Goal: Transaction & Acquisition: Purchase product/service

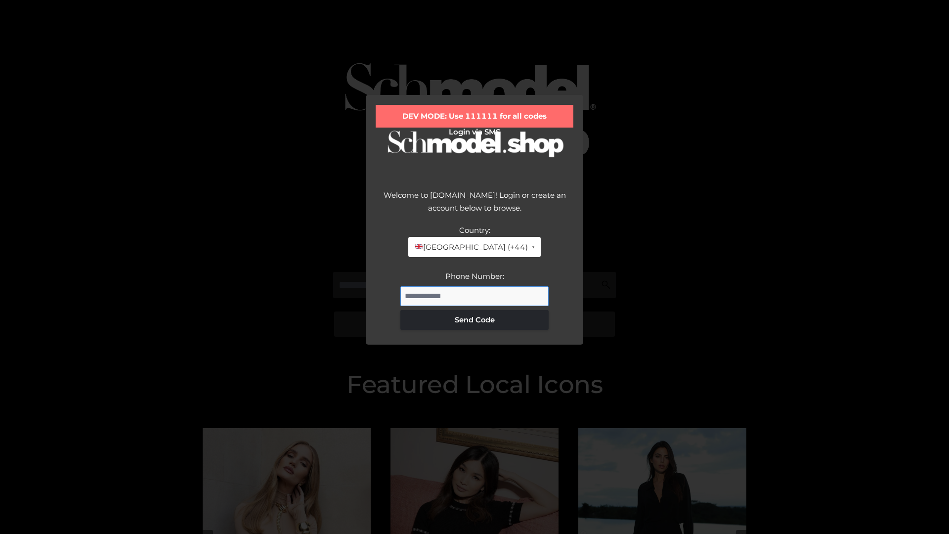
click at [475, 296] on input "Phone Number:" at bounding box center [475, 296] width 148 height 20
type input "**********"
click at [475, 319] on button "Send Code" at bounding box center [475, 320] width 148 height 20
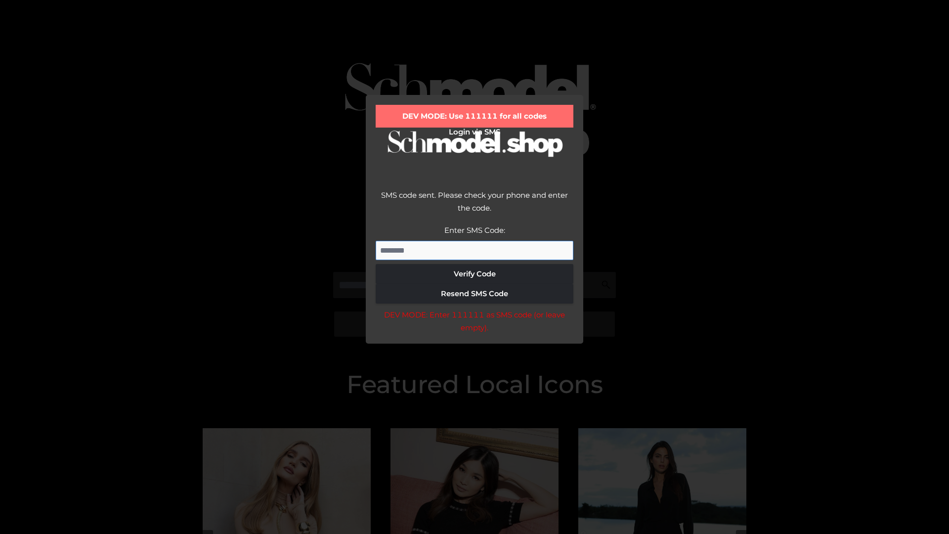
click at [475, 250] on input "Enter SMS Code:" at bounding box center [475, 251] width 198 height 20
type input "******"
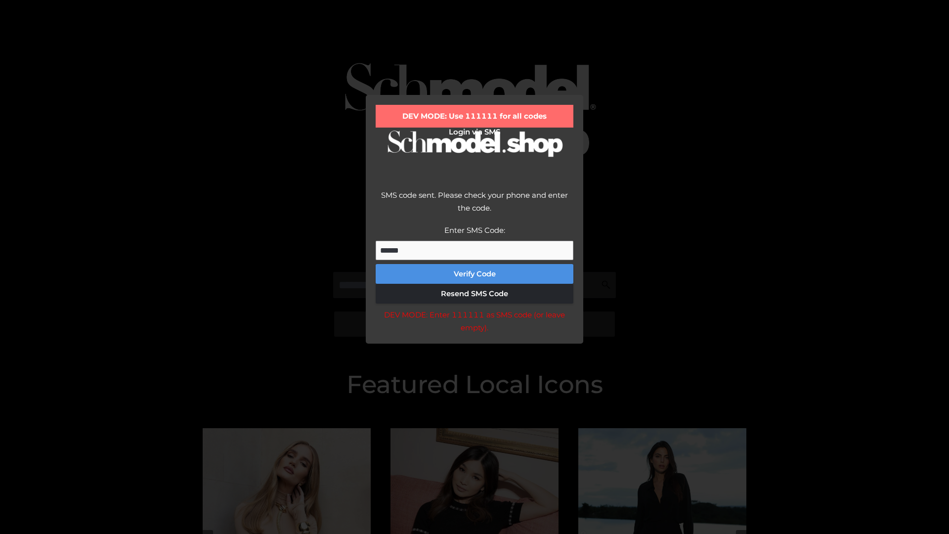
click at [475, 274] on button "Verify Code" at bounding box center [475, 274] width 198 height 20
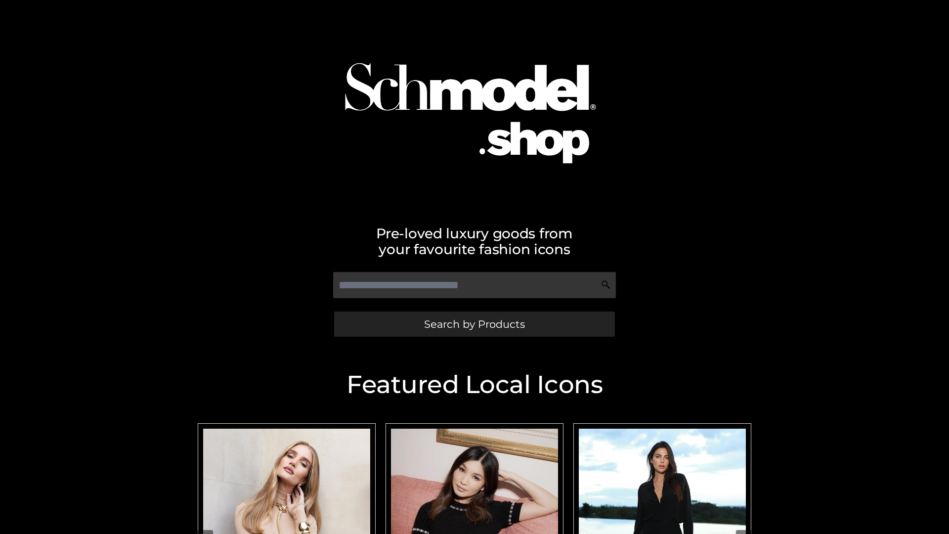
click at [474, 324] on span "Search by Products" at bounding box center [474, 324] width 101 height 10
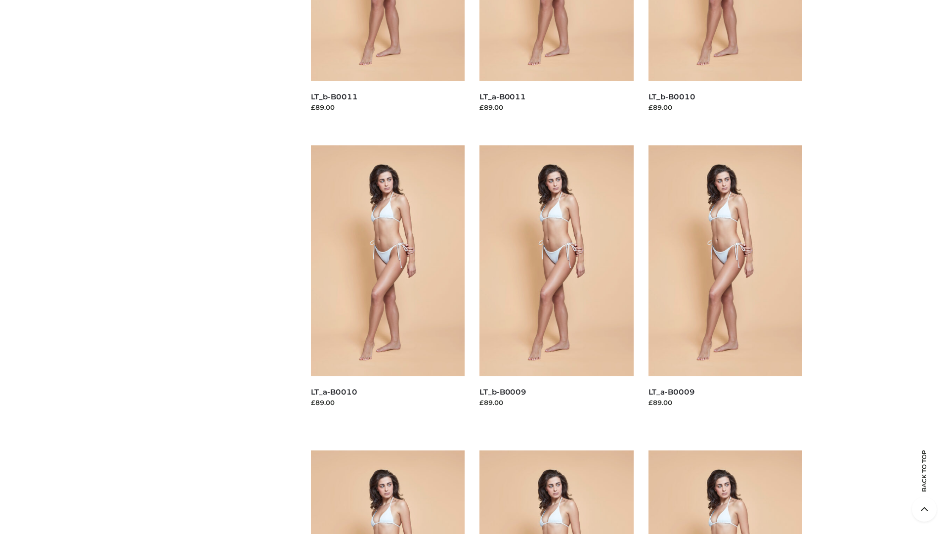
scroll to position [2607, 0]
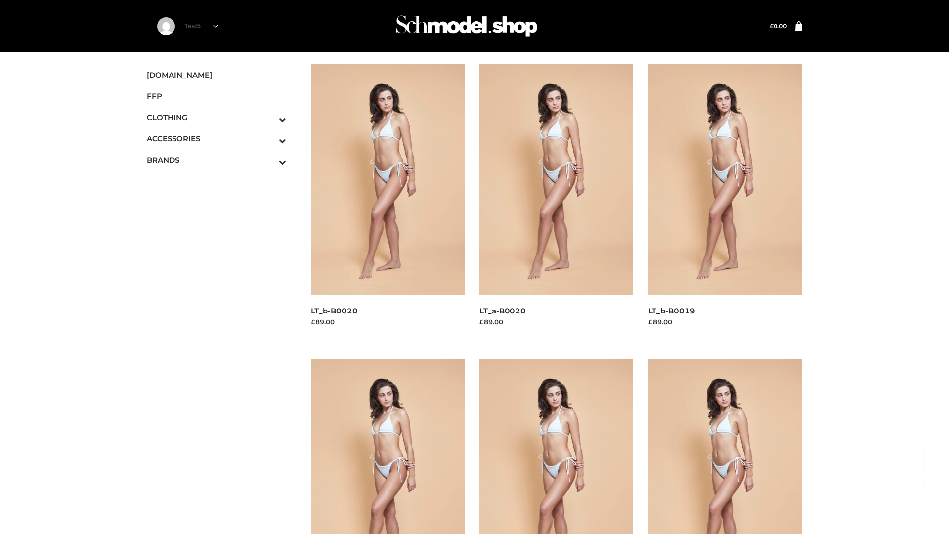
scroll to position [805, 0]
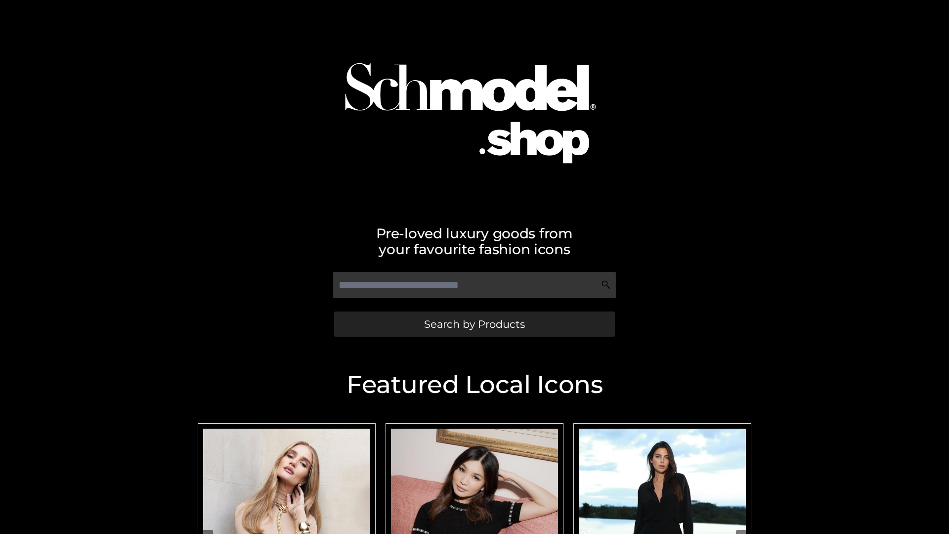
click at [474, 324] on span "Search by Products" at bounding box center [474, 324] width 101 height 10
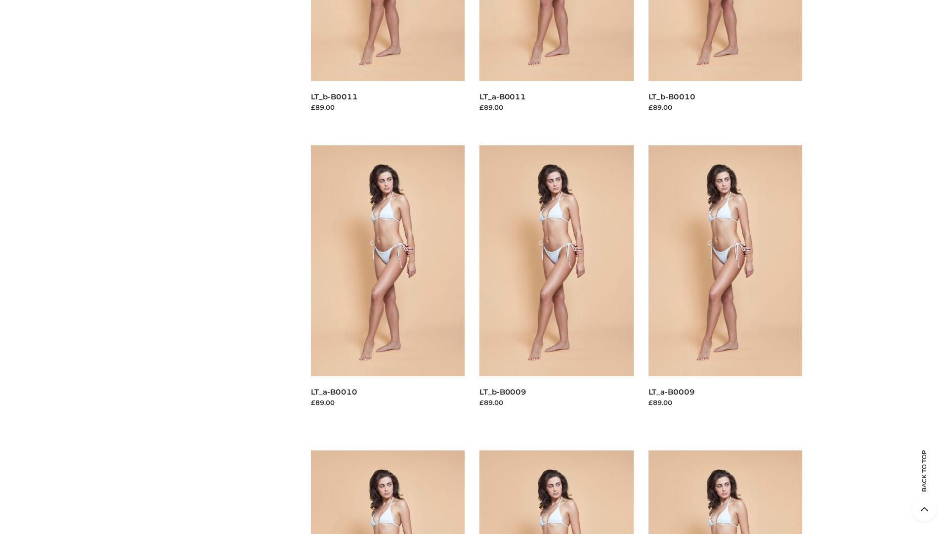
scroll to position [2607, 0]
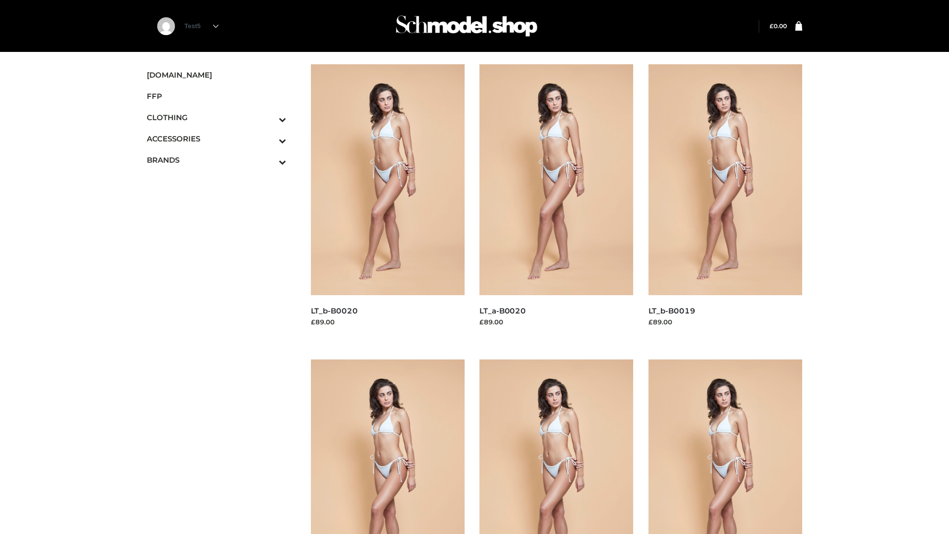
scroll to position [805, 0]
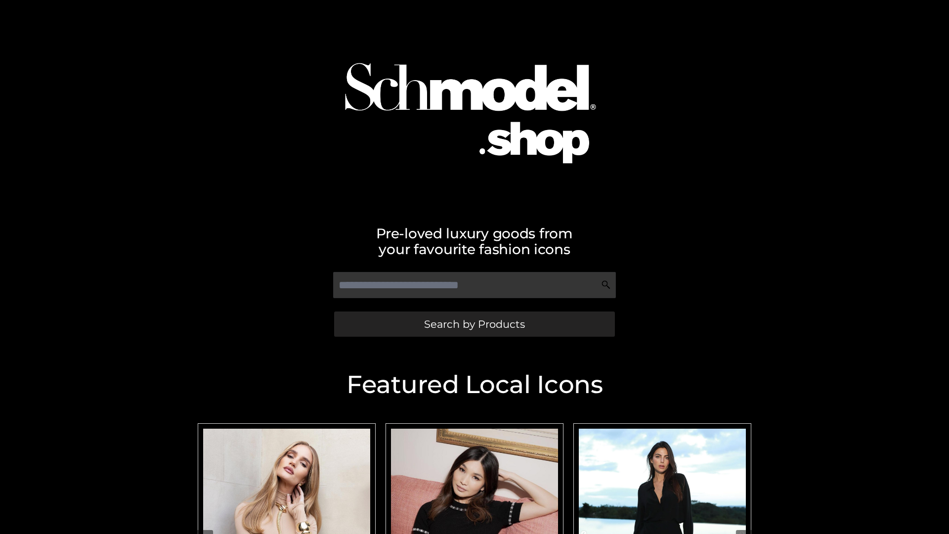
click at [474, 324] on span "Search by Products" at bounding box center [474, 324] width 101 height 10
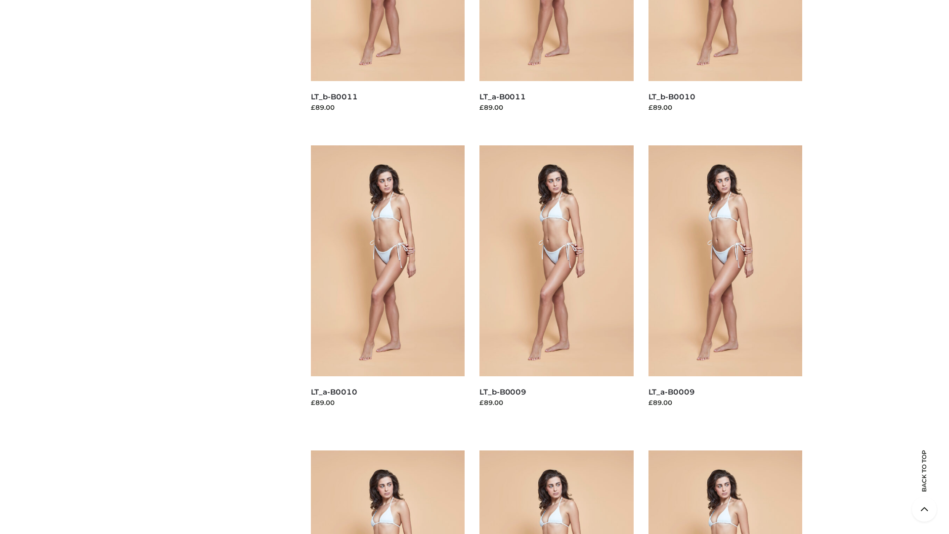
scroll to position [2607, 0]
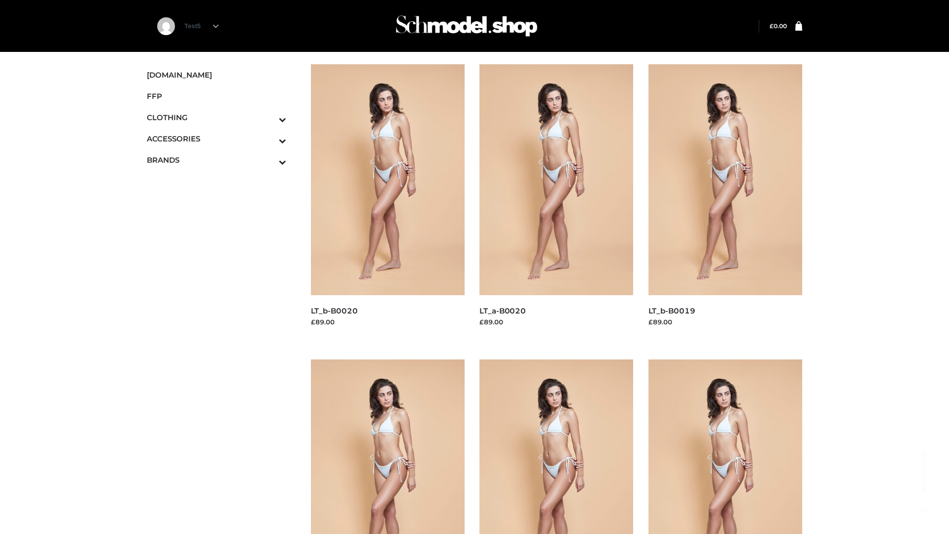
scroll to position [805, 0]
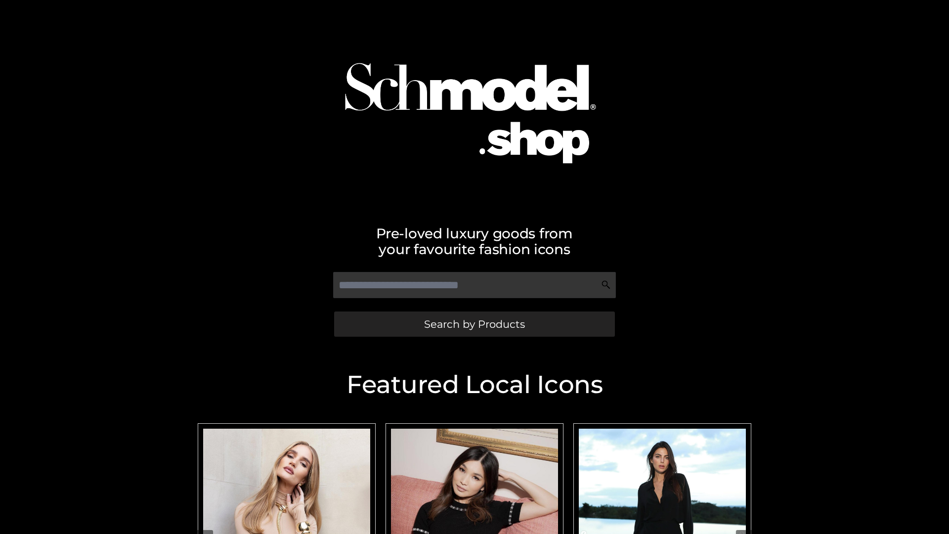
click at [474, 324] on span "Search by Products" at bounding box center [474, 324] width 101 height 10
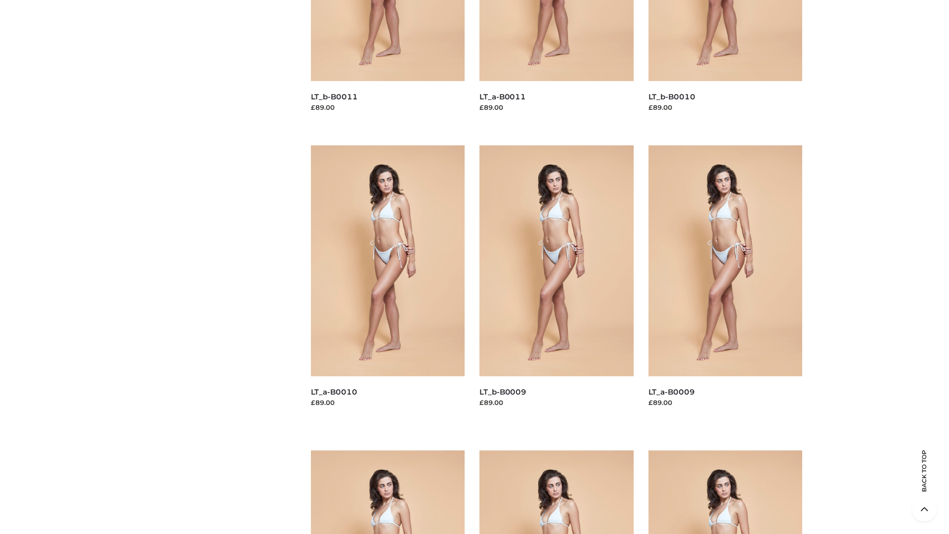
scroll to position [2607, 0]
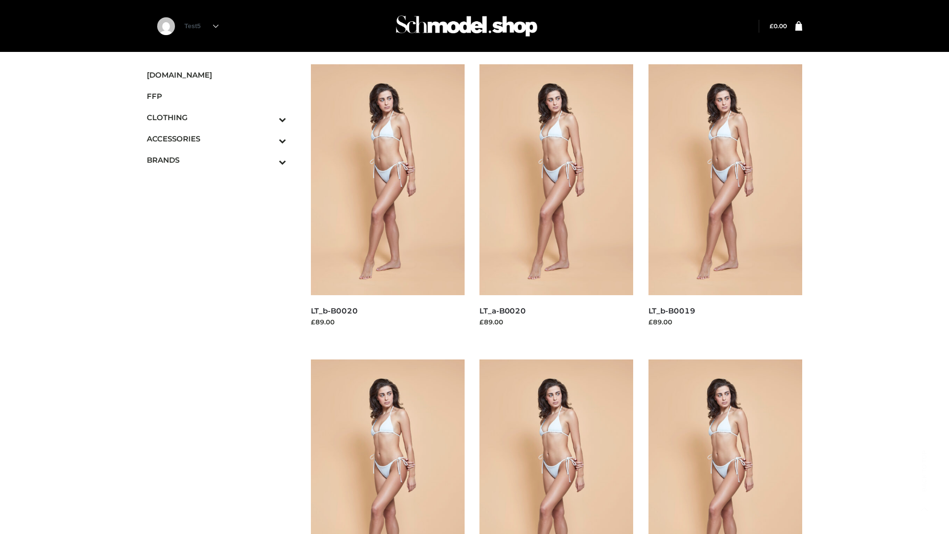
scroll to position [805, 0]
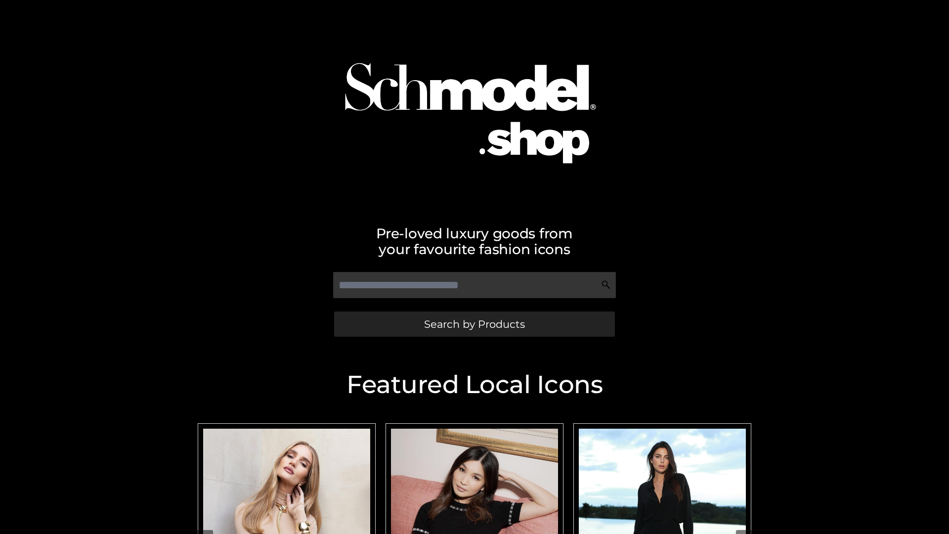
click at [474, 324] on span "Search by Products" at bounding box center [474, 324] width 101 height 10
